Goal: Task Accomplishment & Management: Complete application form

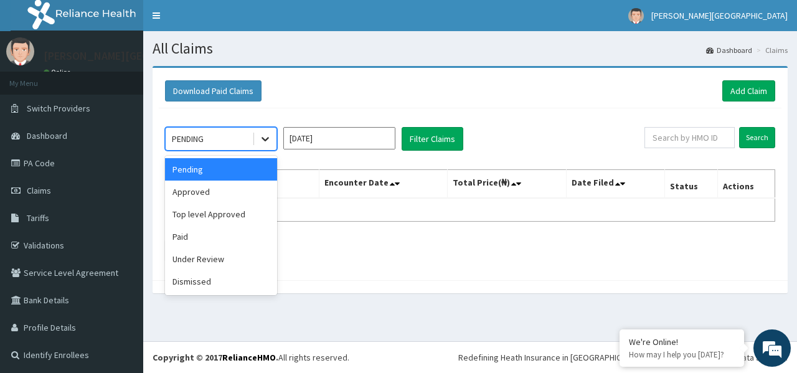
click at [261, 136] on icon at bounding box center [265, 139] width 12 height 12
click at [217, 193] on div "Approved" at bounding box center [221, 192] width 112 height 22
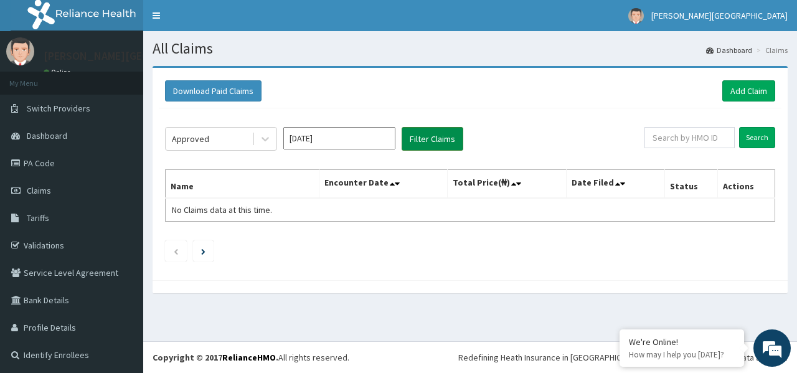
click at [426, 131] on button "Filter Claims" at bounding box center [433, 139] width 62 height 24
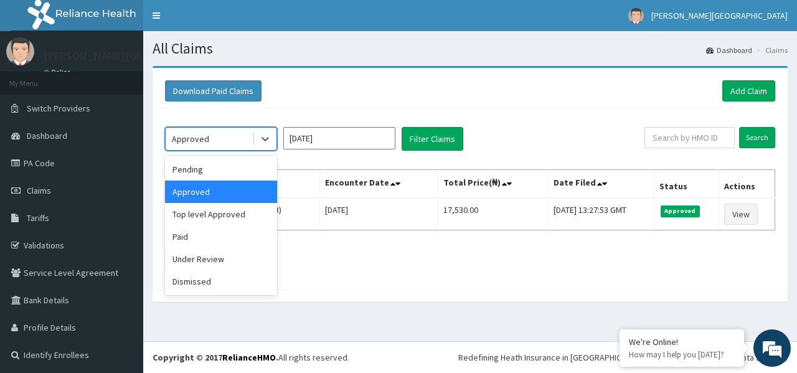
click at [252, 143] on div "Approved" at bounding box center [209, 139] width 87 height 20
click at [220, 215] on div "Top level Approved" at bounding box center [221, 214] width 112 height 22
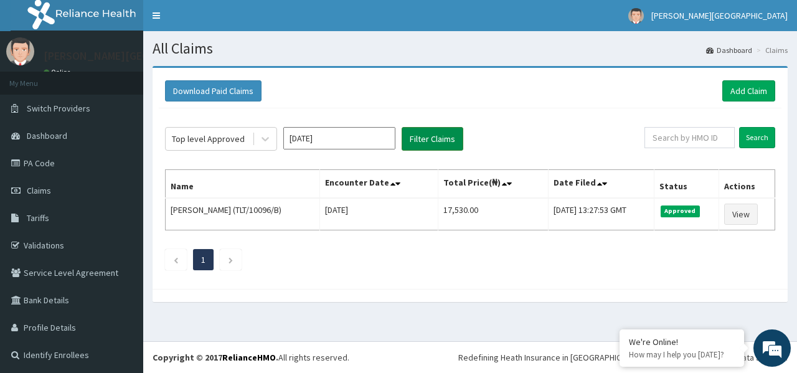
click at [423, 145] on button "Filter Claims" at bounding box center [433, 139] width 62 height 24
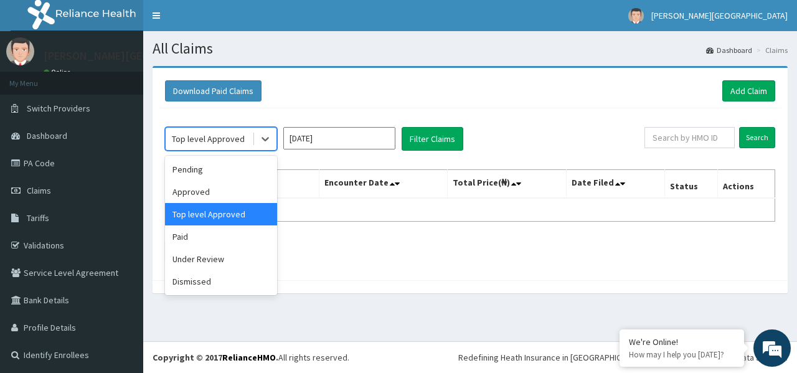
click at [251, 141] on div "Top level Approved" at bounding box center [209, 139] width 87 height 20
click at [223, 231] on div "Paid" at bounding box center [221, 236] width 112 height 22
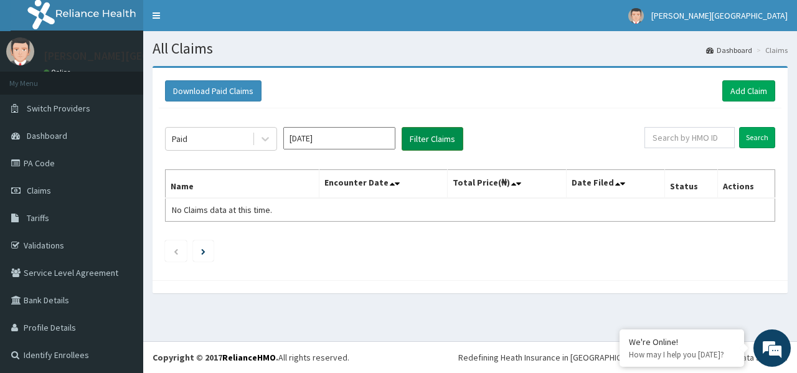
click at [423, 139] on button "Filter Claims" at bounding box center [433, 139] width 62 height 24
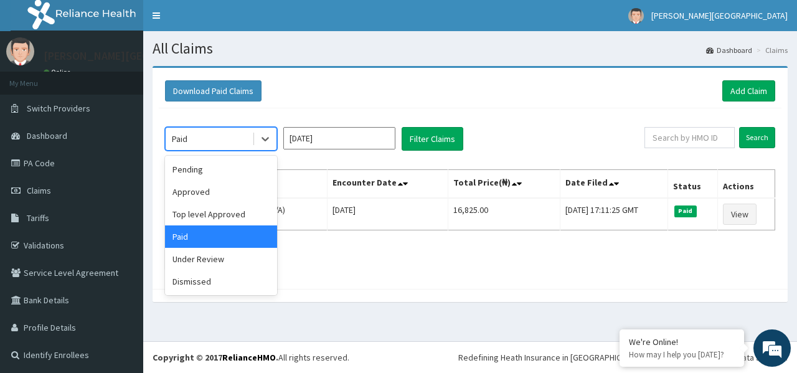
click at [247, 140] on div "Paid" at bounding box center [209, 139] width 87 height 20
click at [229, 185] on div "Approved" at bounding box center [221, 192] width 112 height 22
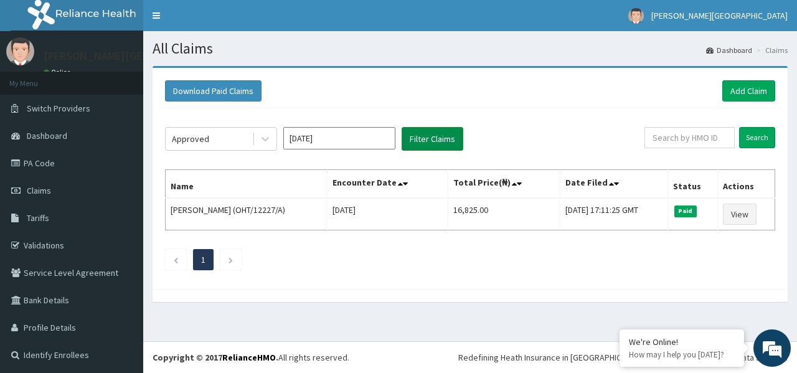
click at [417, 133] on button "Filter Claims" at bounding box center [433, 139] width 62 height 24
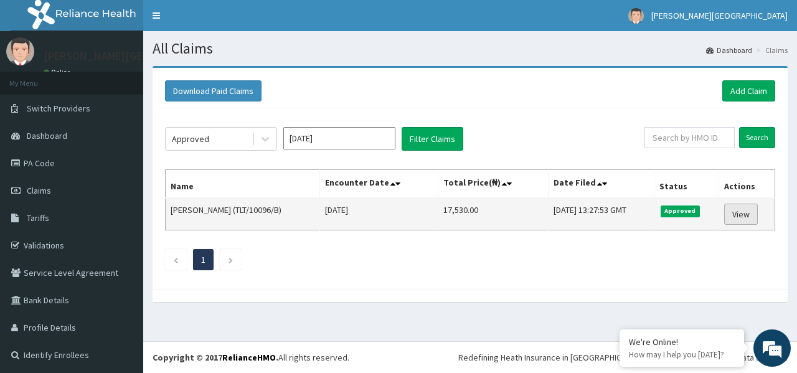
click at [736, 219] on link "View" at bounding box center [741, 214] width 34 height 21
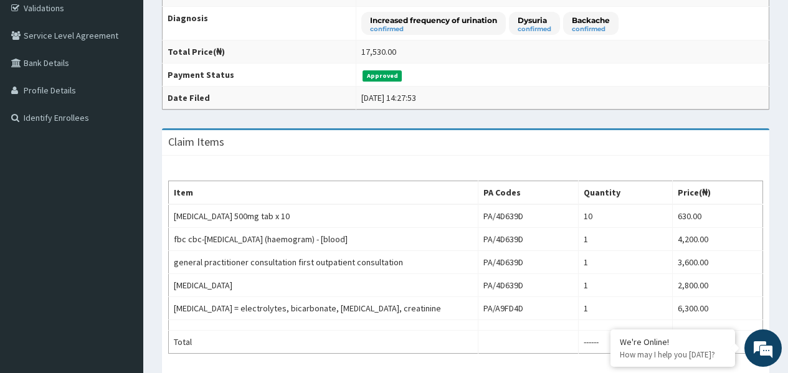
scroll to position [262, 0]
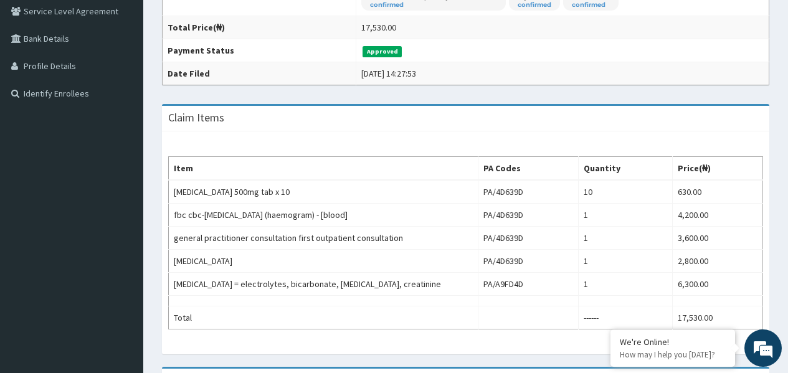
drag, startPoint x: 797, startPoint y: 124, endPoint x: 797, endPoint y: 238, distance: 114.0
click at [788, 238] on html "R EL Toggle navigation Olan Medical Centre Olan Medical Centre - customerservic…" at bounding box center [394, 141] width 788 height 806
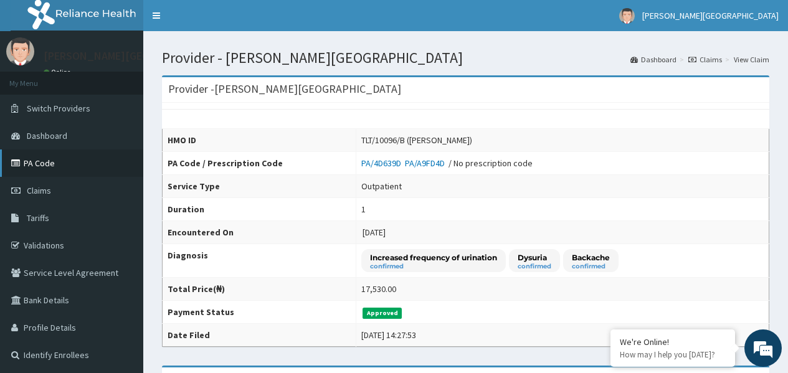
scroll to position [0, 0]
click at [44, 159] on link "PA Code" at bounding box center [71, 162] width 143 height 27
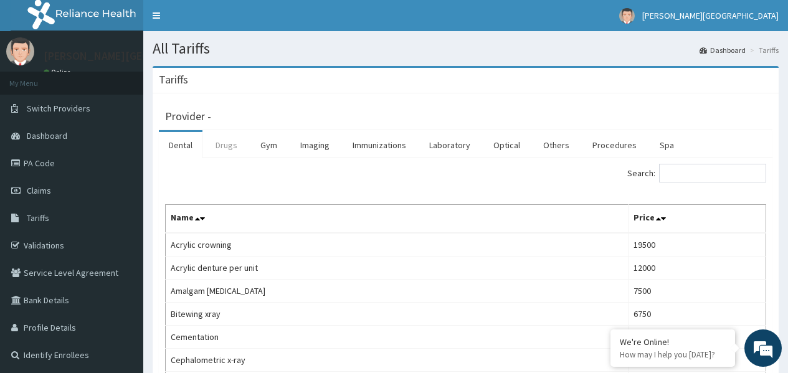
click at [224, 143] on link "Drugs" at bounding box center [227, 145] width 42 height 26
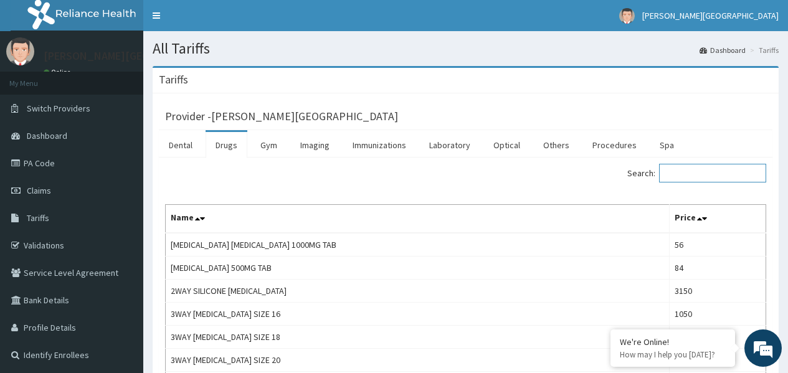
click at [683, 175] on input "Search:" at bounding box center [712, 173] width 107 height 19
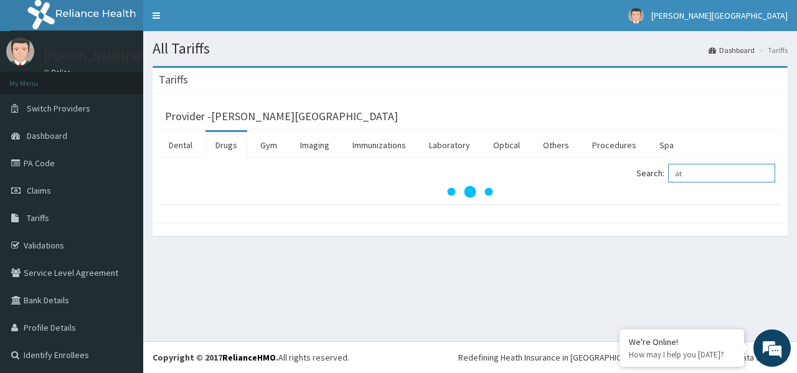
type input "a"
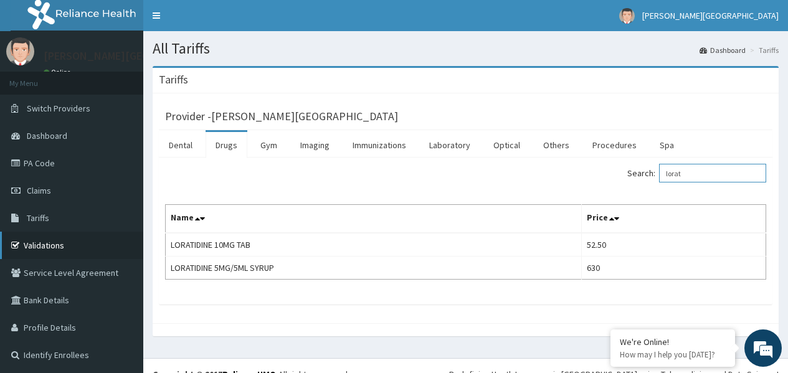
type input "lorat"
click at [75, 237] on link "Validations" at bounding box center [71, 245] width 143 height 27
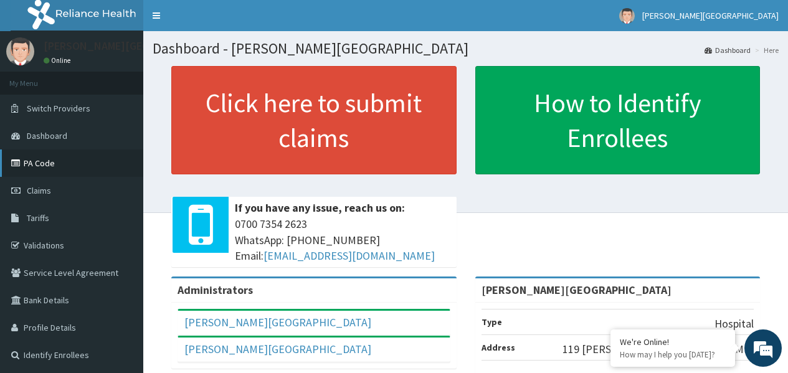
click at [40, 164] on link "PA Code" at bounding box center [71, 162] width 143 height 27
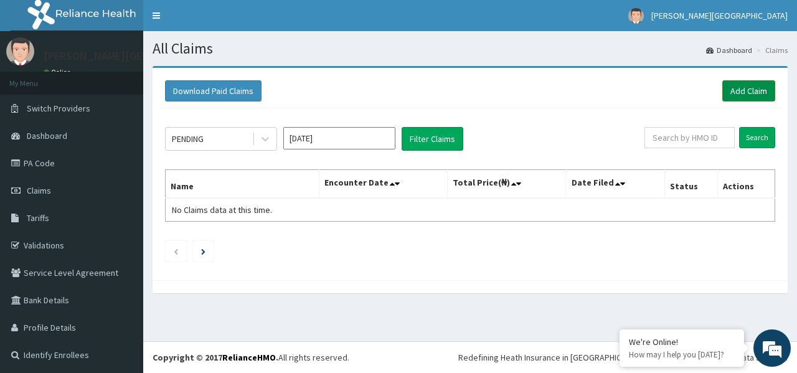
click at [747, 87] on link "Add Claim" at bounding box center [748, 90] width 53 height 21
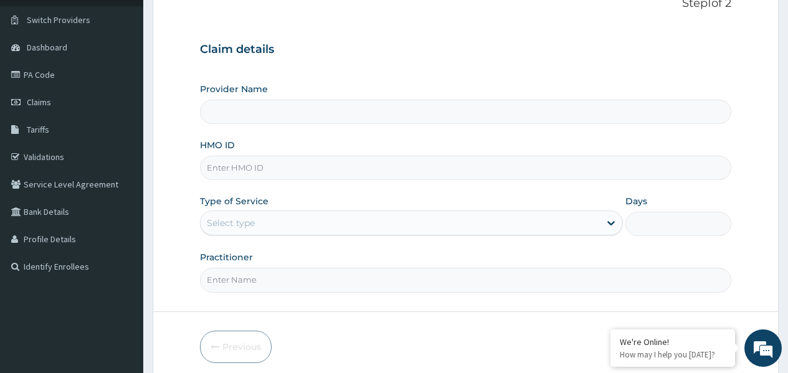
type input "Olan Medical centre"
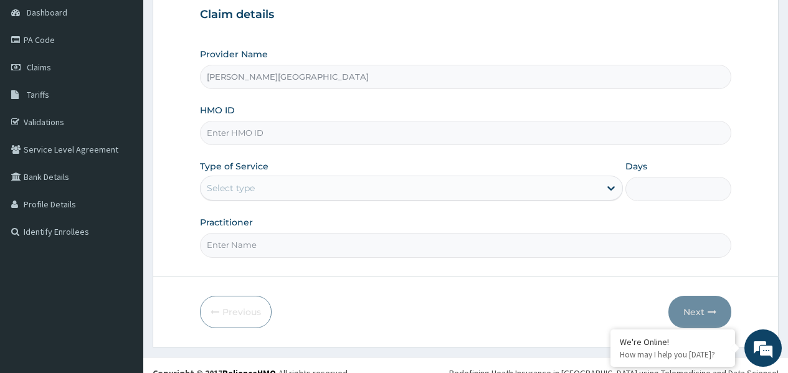
scroll to position [126, 0]
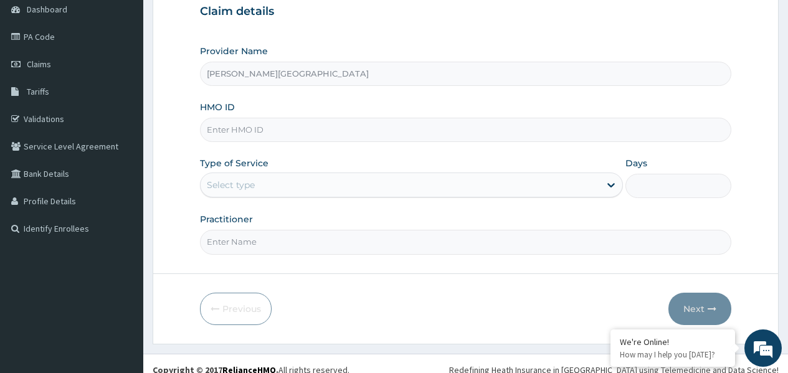
click at [306, 133] on input "HMO ID" at bounding box center [465, 130] width 531 height 24
type input "fbl/10423/a"
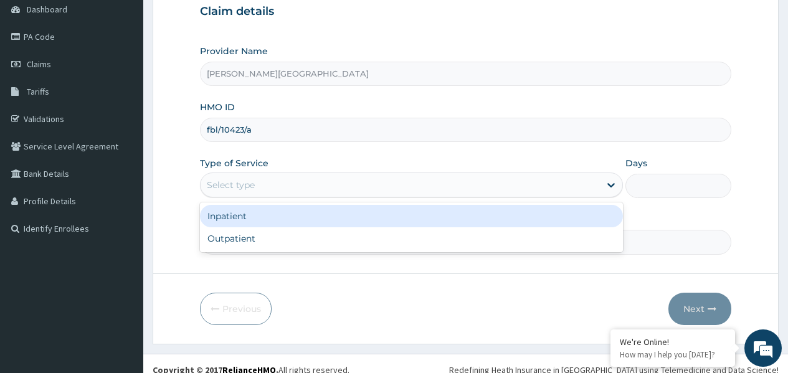
click at [333, 182] on div "Select type" at bounding box center [400, 185] width 399 height 20
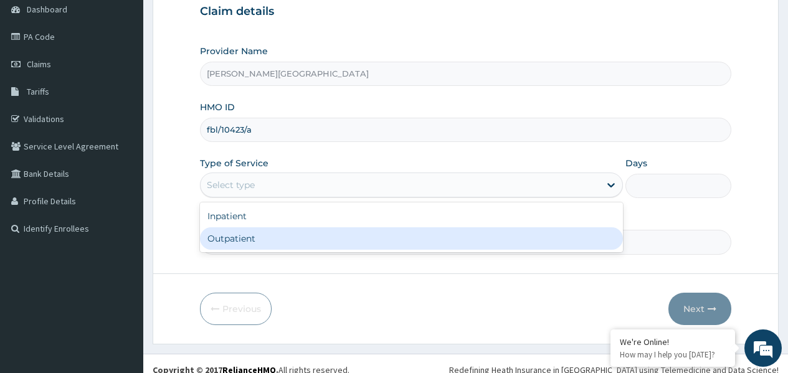
click at [314, 237] on div "Outpatient" at bounding box center [411, 238] width 423 height 22
type input "1"
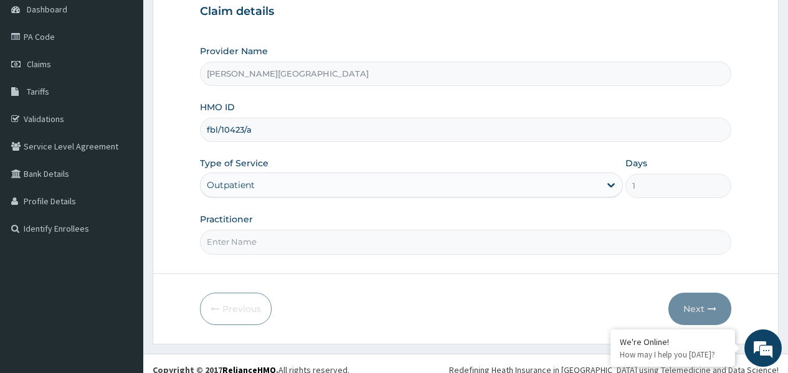
click at [363, 231] on input "Practitioner" at bounding box center [465, 242] width 531 height 24
type input "Dr Soyoola"
click at [694, 304] on button "Next" at bounding box center [699, 309] width 63 height 32
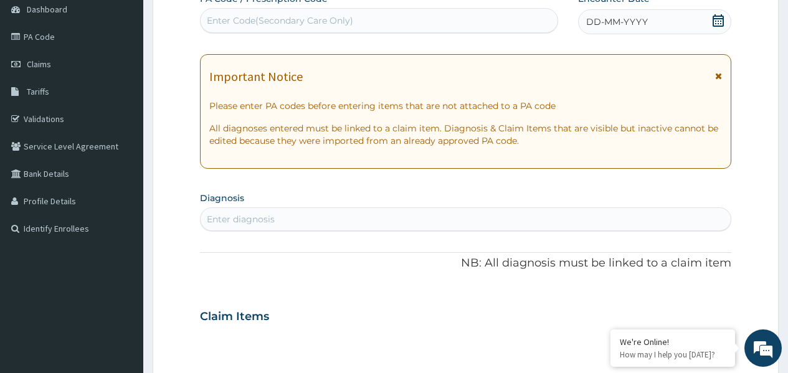
click at [458, 17] on div "Enter Code(Secondary Care Only)" at bounding box center [379, 21] width 356 height 20
paste input "PA/968B1C"
type input "PA/968B1C"
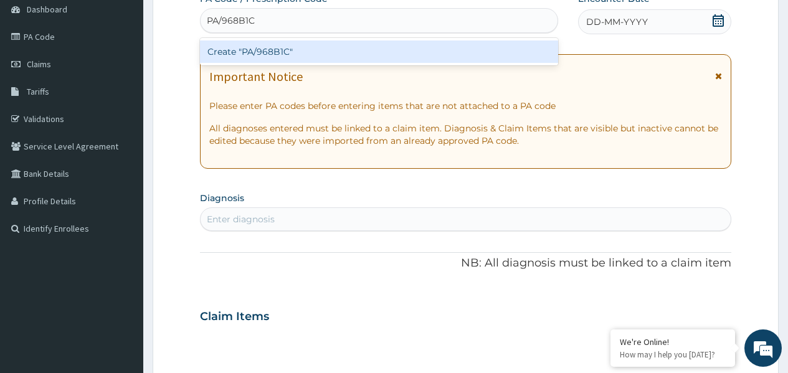
click at [331, 50] on div "Create "PA/968B1C"" at bounding box center [378, 51] width 357 height 22
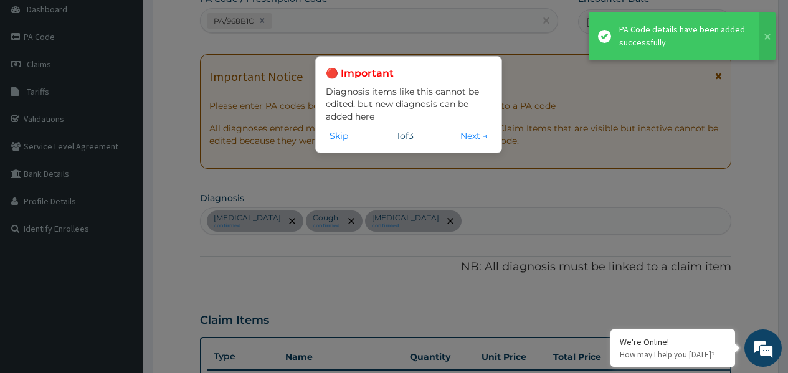
scroll to position [517, 0]
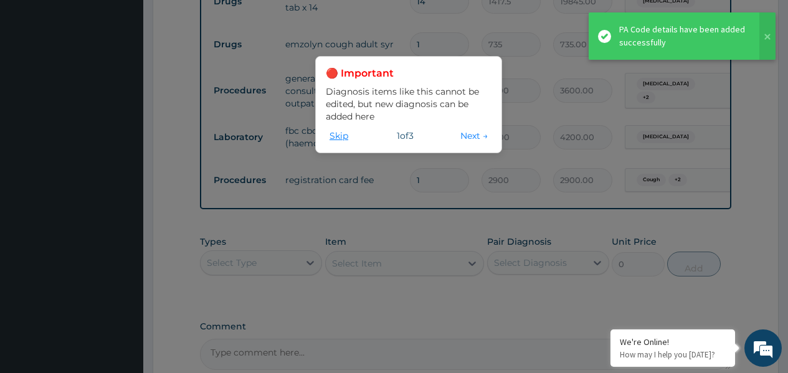
click at [341, 133] on button "Skip" at bounding box center [339, 136] width 26 height 14
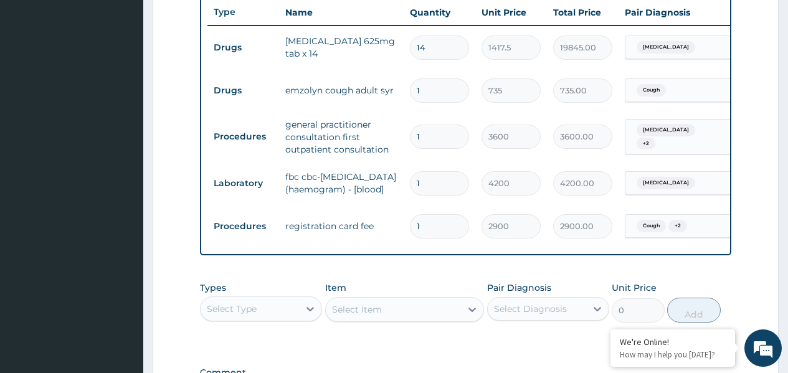
scroll to position [661, 0]
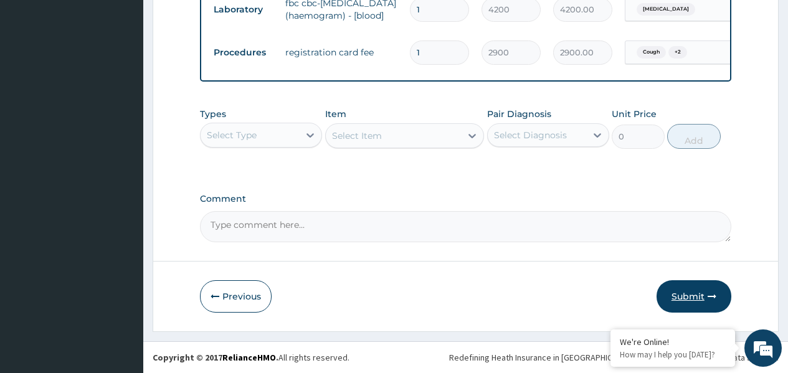
click at [681, 296] on button "Submit" at bounding box center [693, 296] width 75 height 32
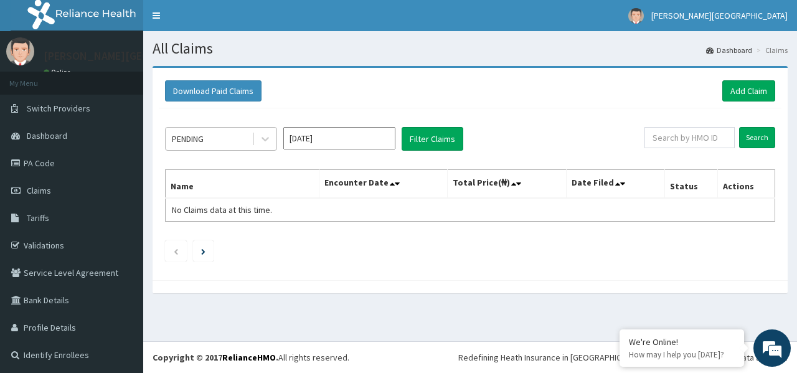
click at [240, 146] on div "PENDING" at bounding box center [209, 139] width 87 height 20
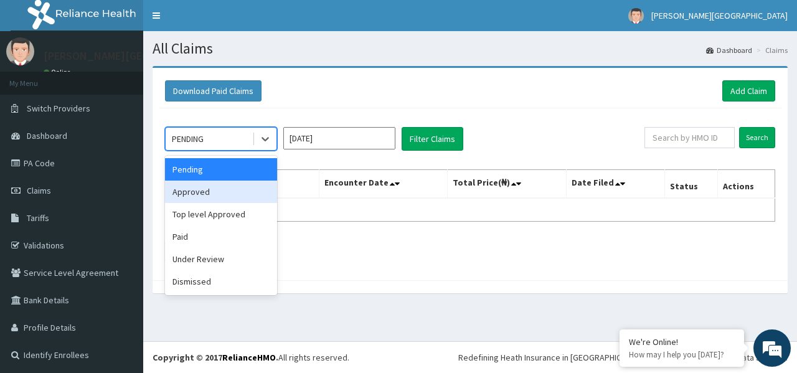
click at [218, 189] on div "Approved" at bounding box center [221, 192] width 112 height 22
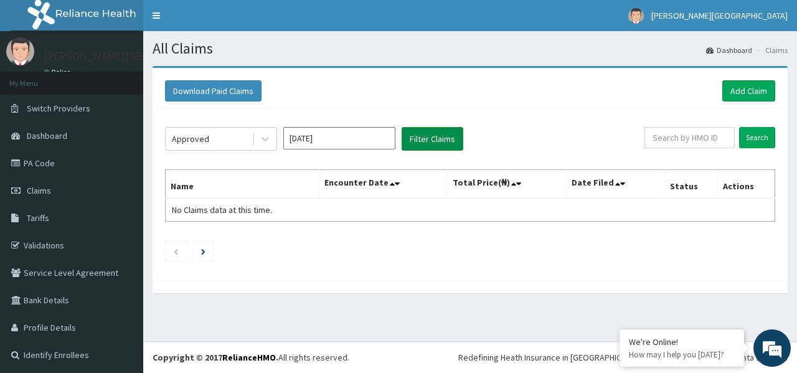
click at [427, 139] on button "Filter Claims" at bounding box center [433, 139] width 62 height 24
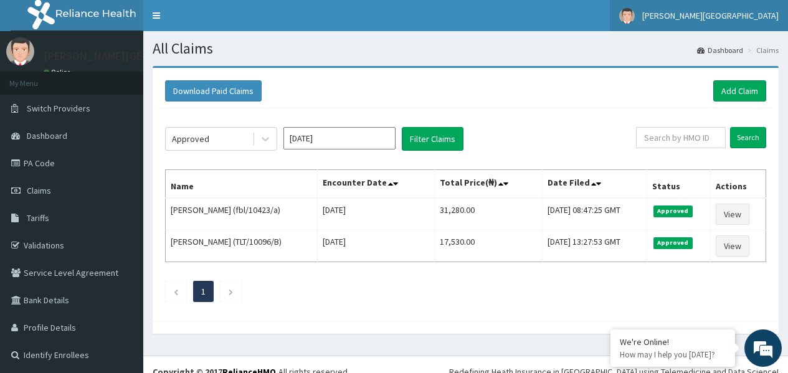
click at [760, 16] on span "[PERSON_NAME][GEOGRAPHIC_DATA]" at bounding box center [710, 15] width 136 height 11
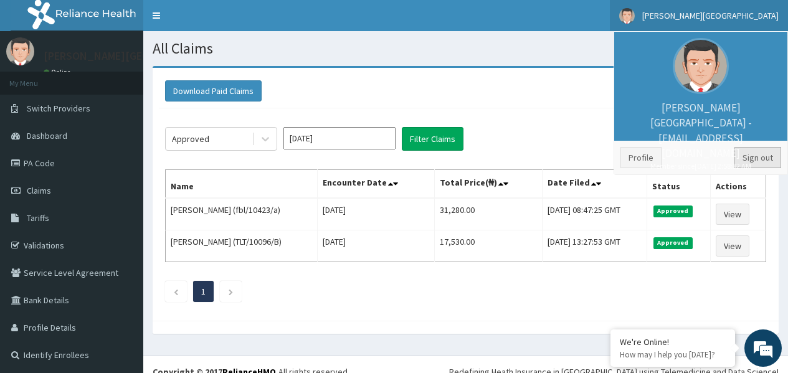
click at [764, 153] on link "Sign out" at bounding box center [757, 157] width 47 height 21
